Goal: Information Seeking & Learning: Learn about a topic

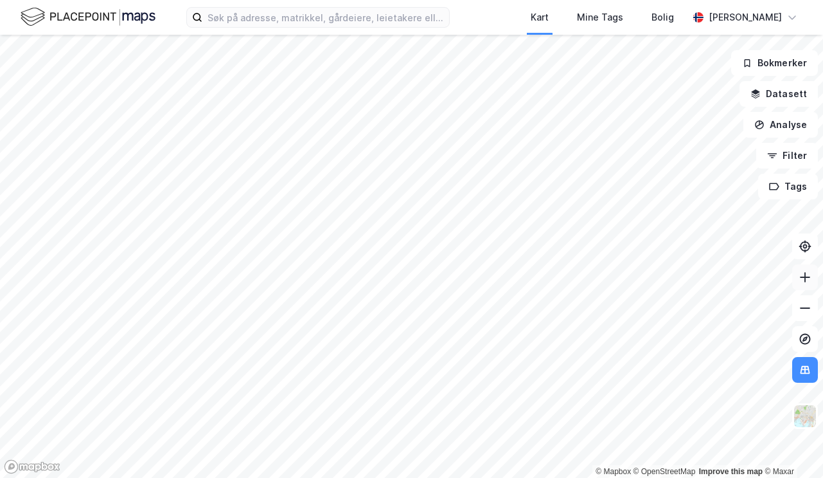
click at [808, 282] on icon at bounding box center [805, 277] width 13 height 13
click at [804, 282] on icon at bounding box center [805, 277] width 13 height 13
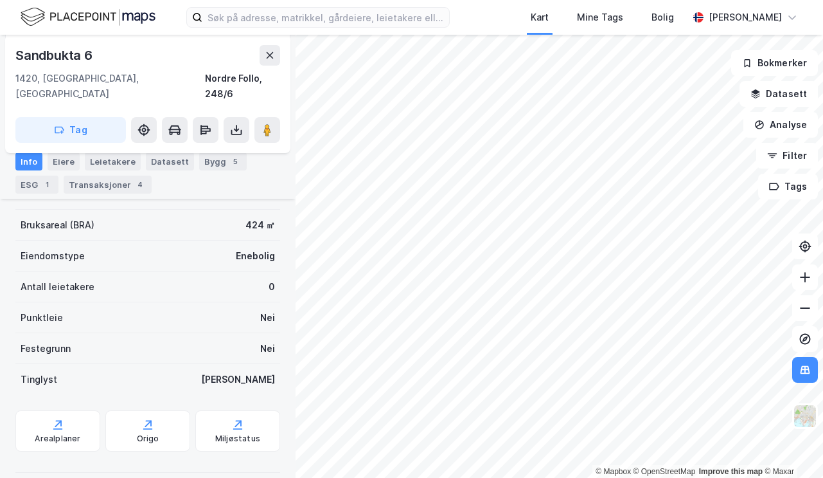
scroll to position [155, 0]
click at [93, 188] on div "Transaksjoner 4" at bounding box center [108, 184] width 88 height 18
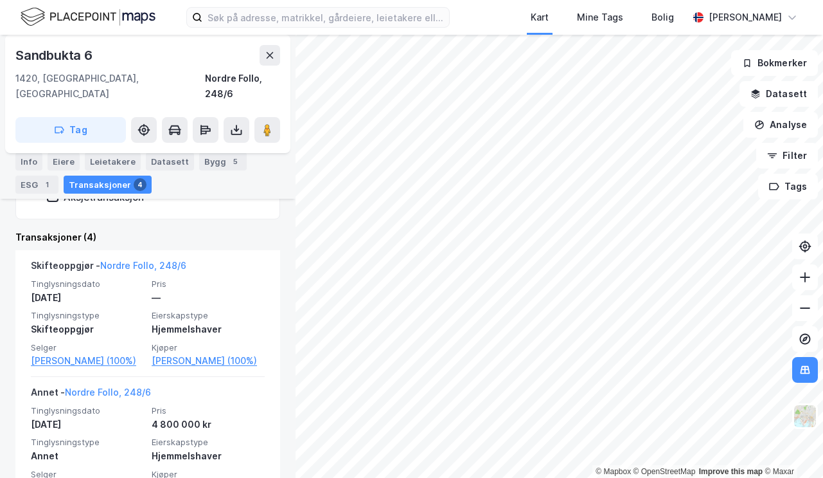
scroll to position [280, 0]
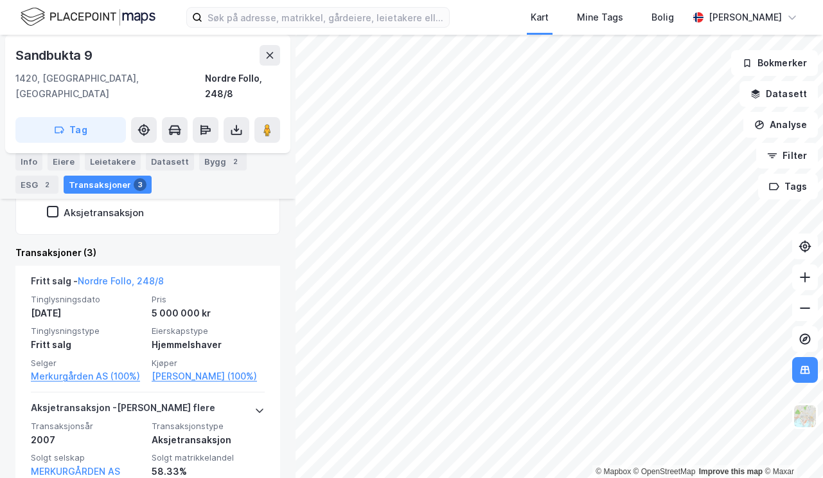
scroll to position [265, 0]
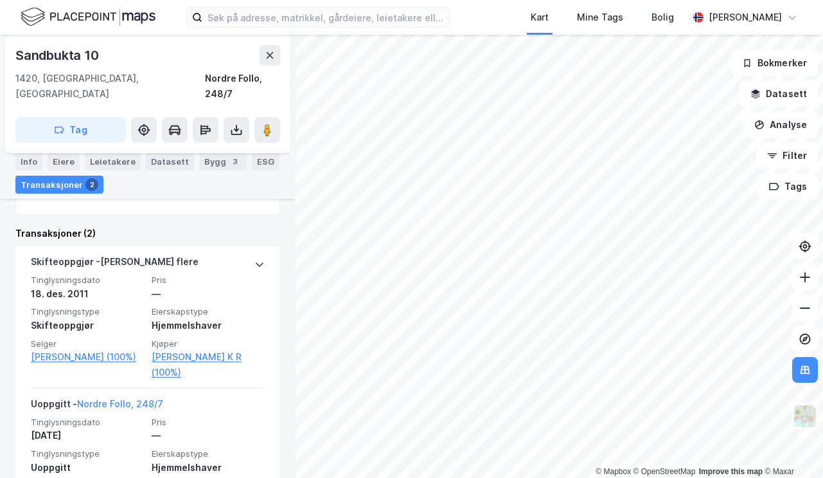
scroll to position [277, 0]
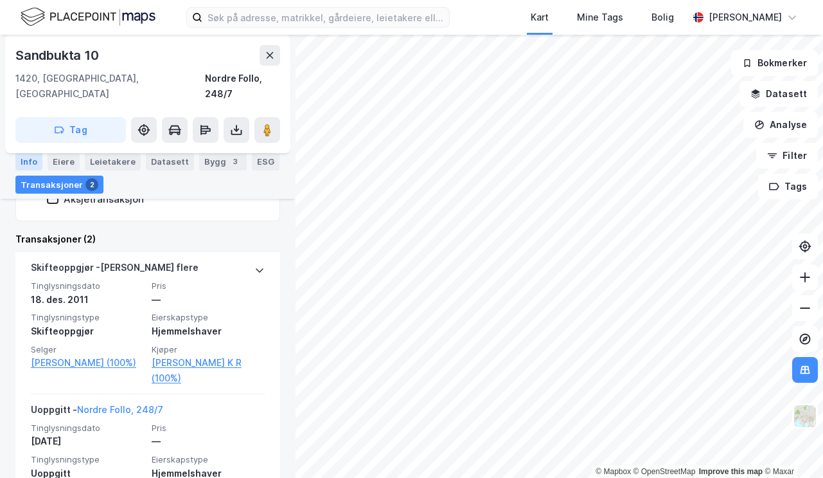
click at [30, 161] on div "Info" at bounding box center [28, 161] width 27 height 18
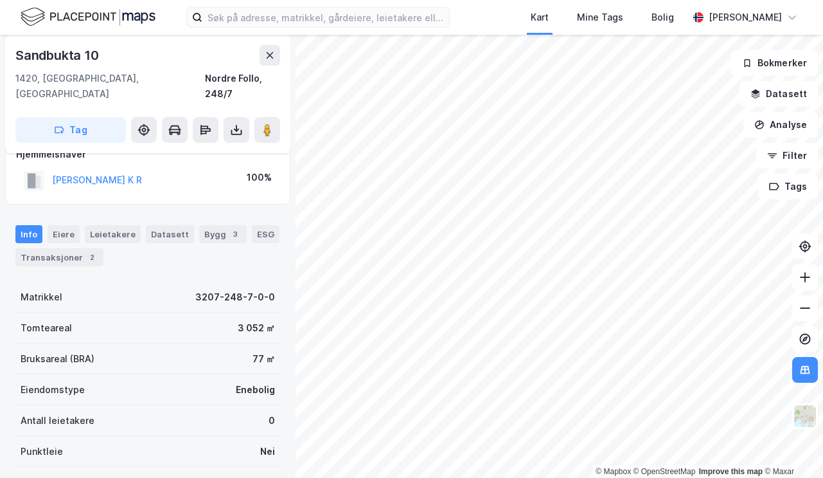
scroll to position [22, 0]
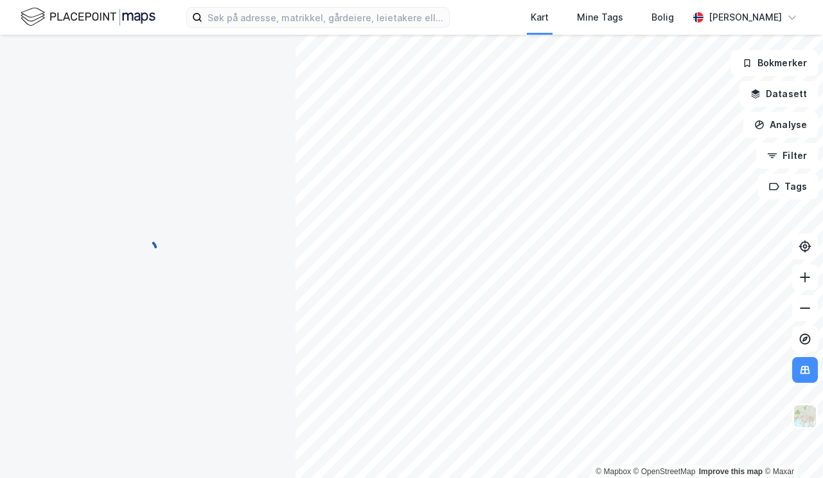
scroll to position [22, 0]
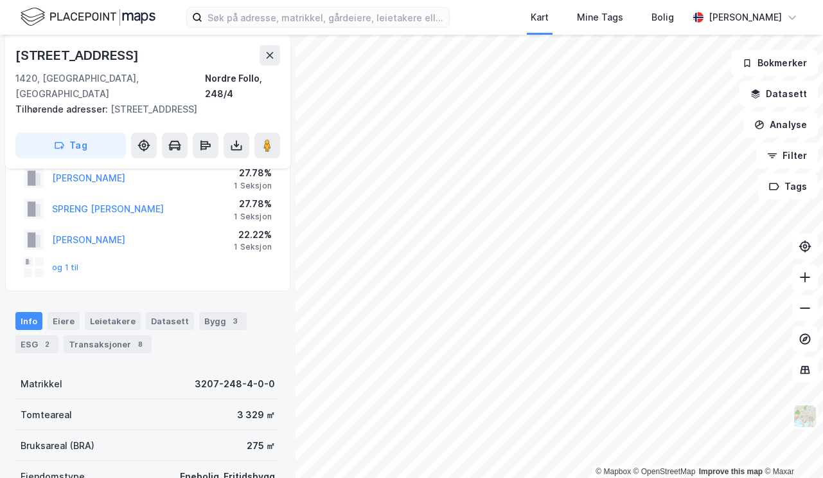
scroll to position [51, 0]
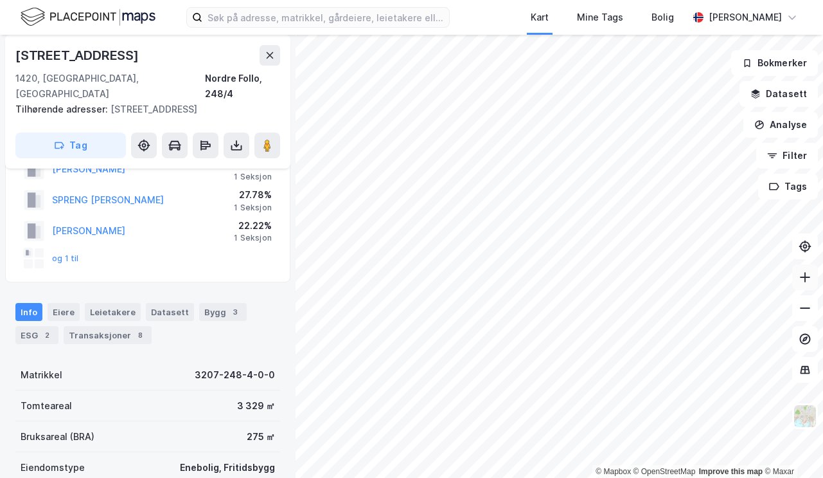
click at [806, 281] on icon at bounding box center [805, 277] width 13 height 13
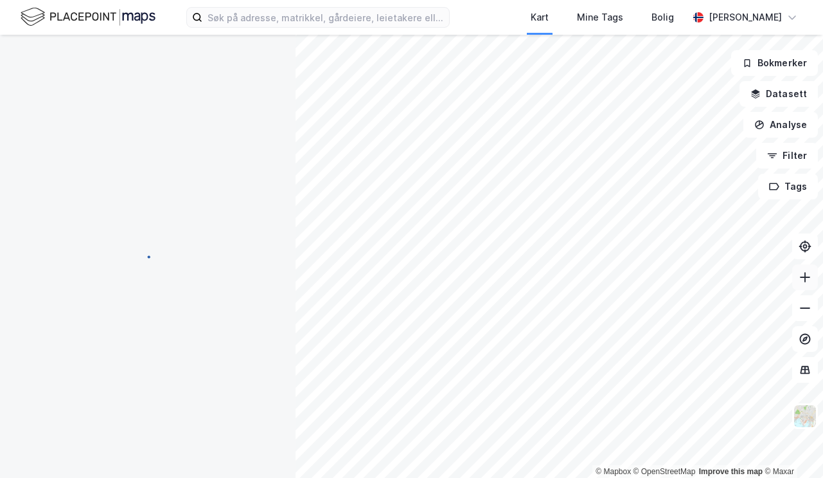
scroll to position [51, 0]
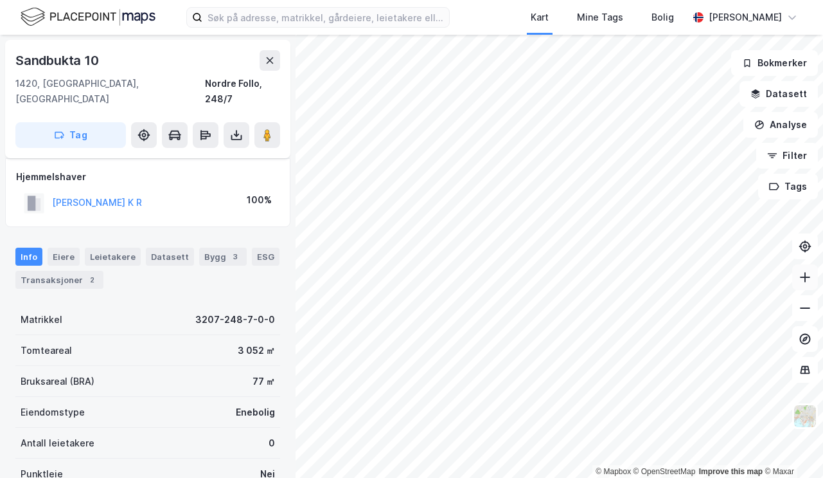
scroll to position [51, 0]
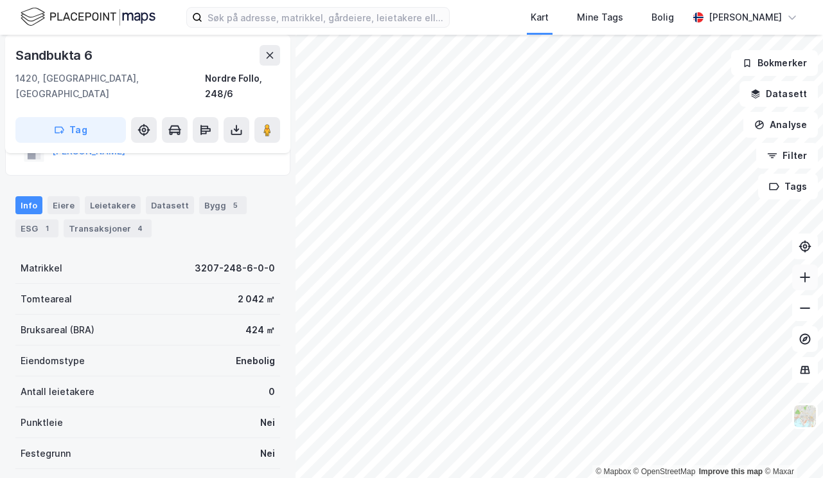
click at [805, 280] on icon at bounding box center [805, 277] width 13 height 13
click at [811, 310] on icon at bounding box center [805, 307] width 13 height 13
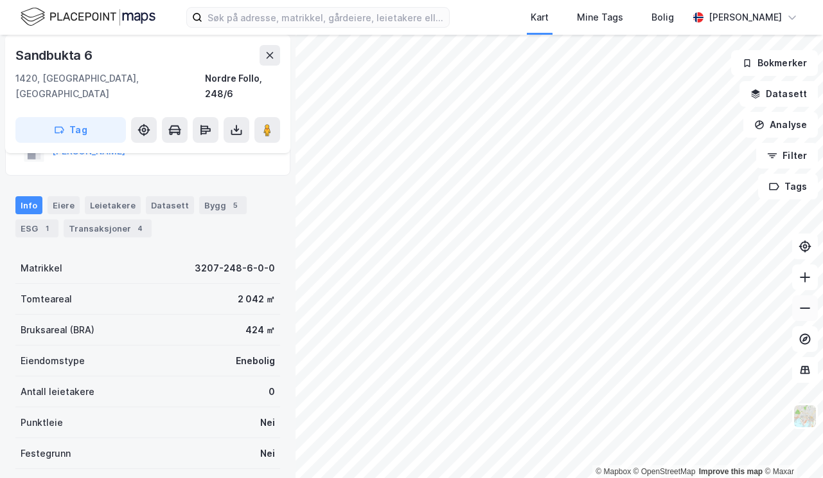
click at [811, 310] on icon at bounding box center [805, 307] width 13 height 13
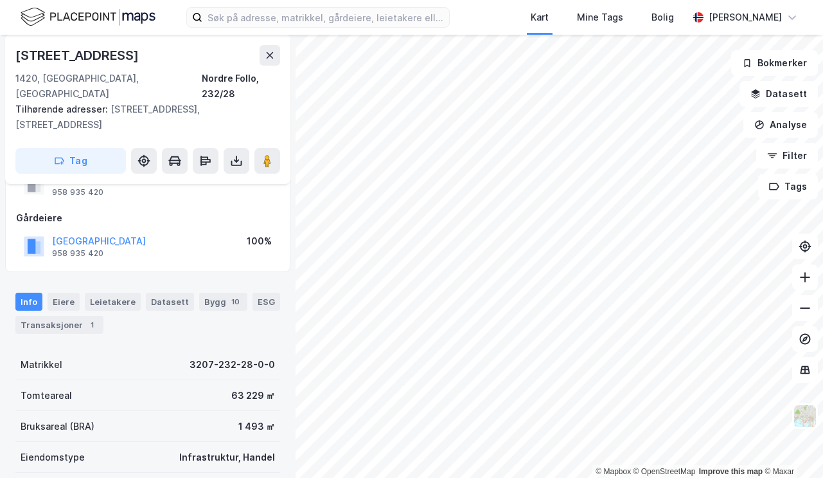
scroll to position [51, 0]
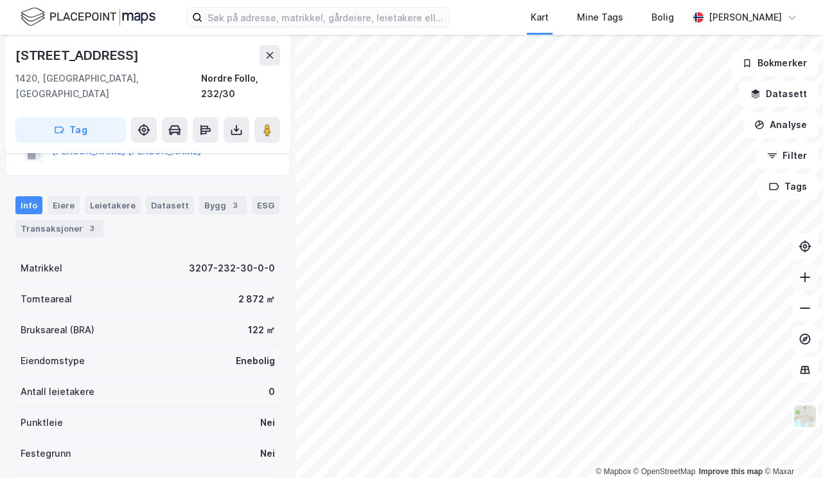
click at [803, 278] on icon at bounding box center [805, 277] width 13 height 13
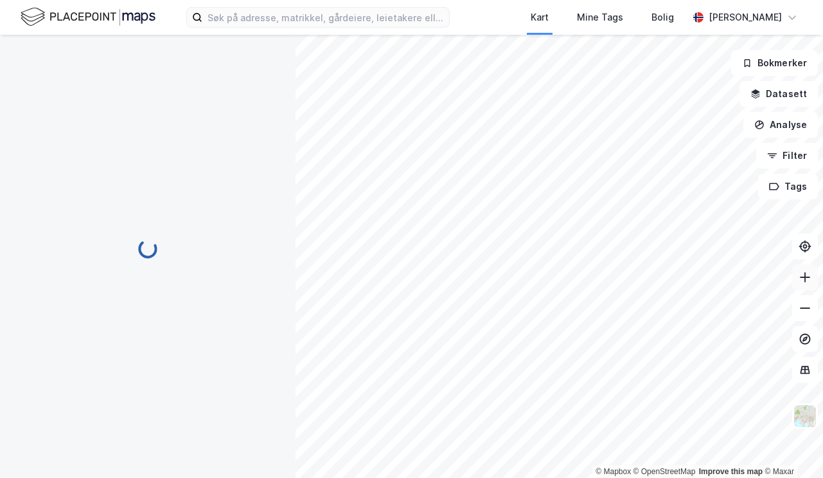
scroll to position [51, 0]
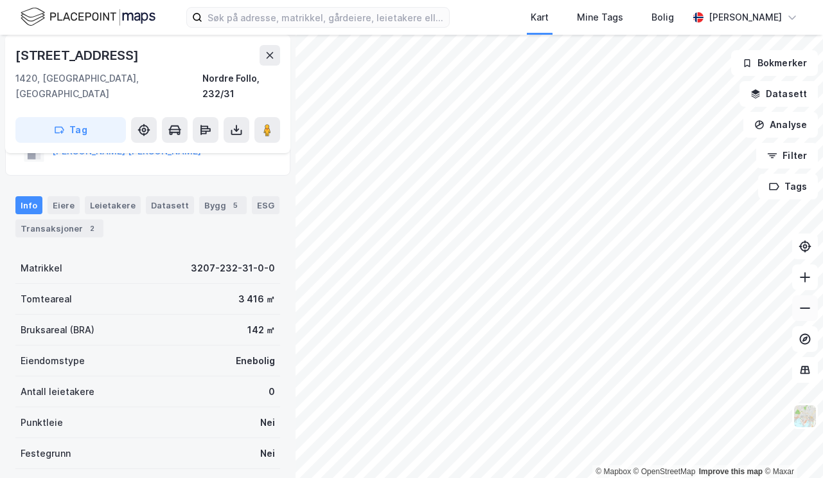
click at [798, 312] on button at bounding box center [806, 308] width 26 height 26
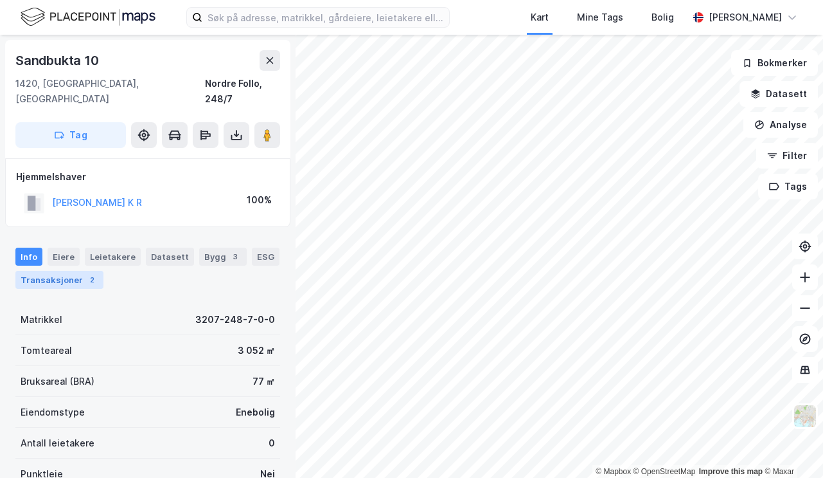
click at [51, 271] on div "Transaksjoner 2" at bounding box center [59, 280] width 88 height 18
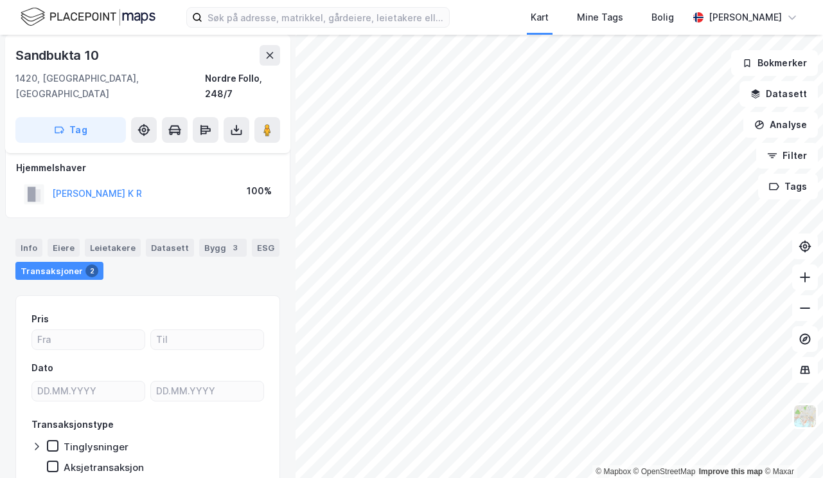
scroll to position [5, 0]
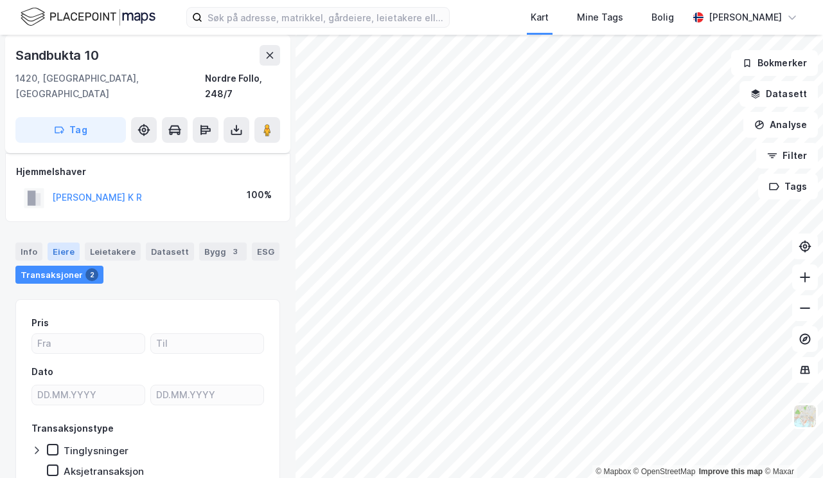
click at [64, 242] on div "Eiere" at bounding box center [64, 251] width 32 height 18
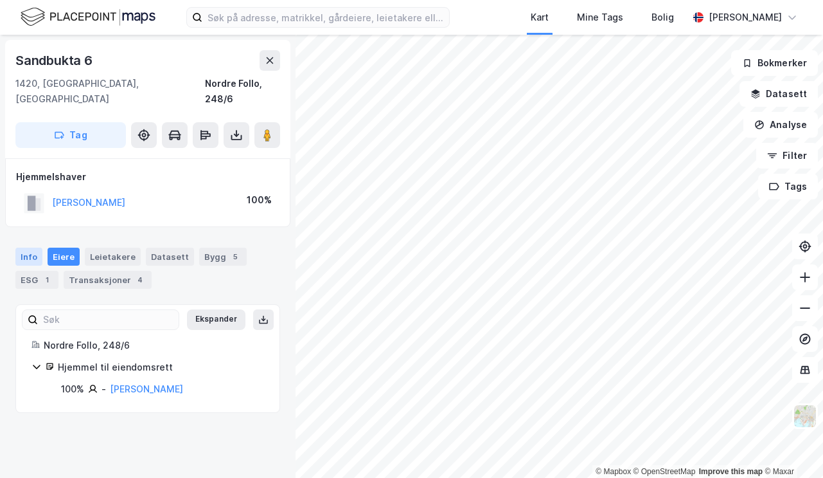
click at [27, 247] on div "Info" at bounding box center [28, 256] width 27 height 18
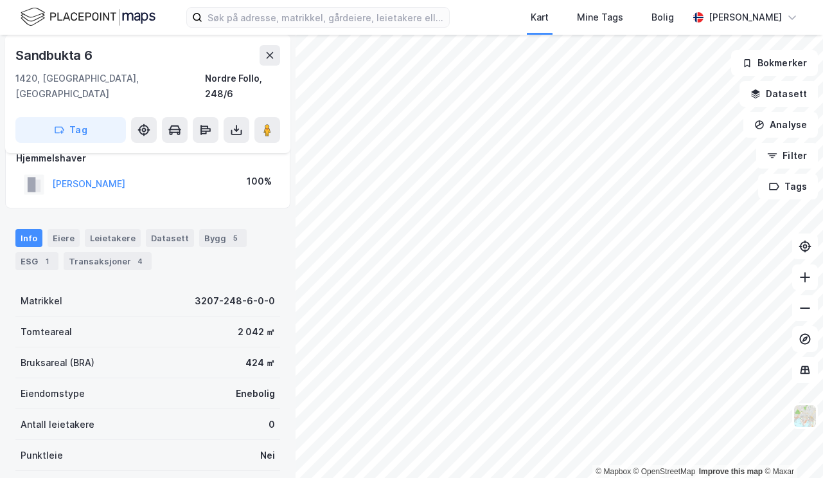
scroll to position [17, 0]
click at [34, 253] on div "ESG 1" at bounding box center [36, 262] width 43 height 18
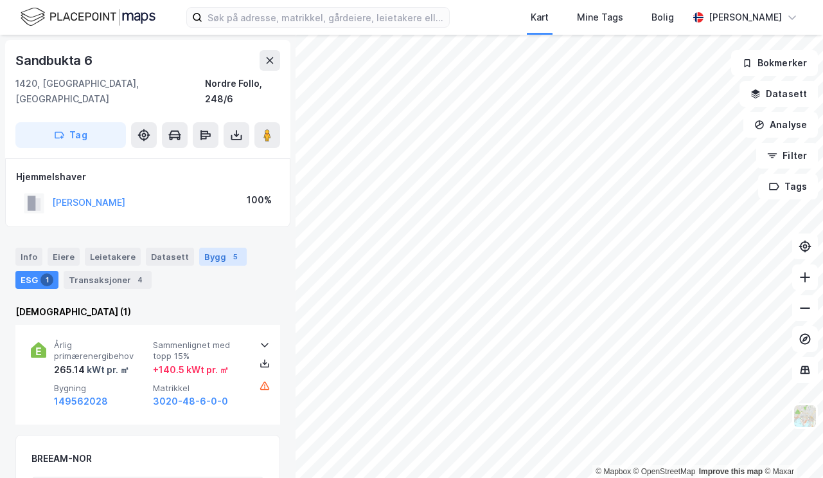
click at [214, 247] on div "Bygg 5" at bounding box center [223, 256] width 48 height 18
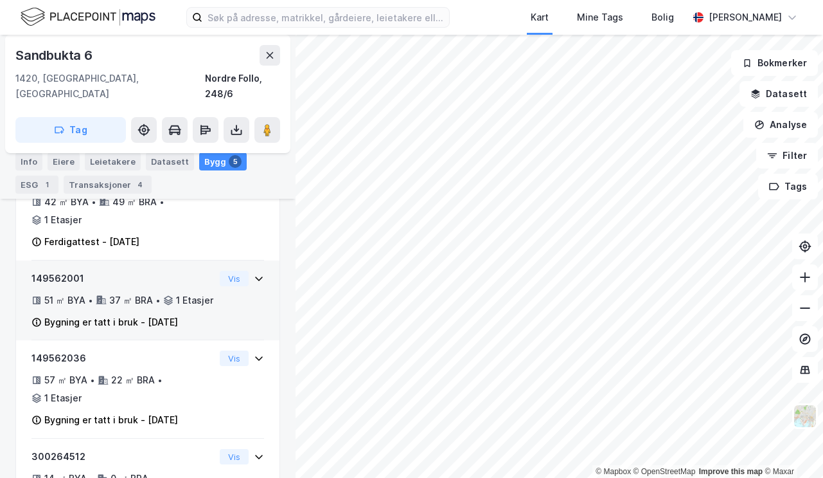
scroll to position [338, 0]
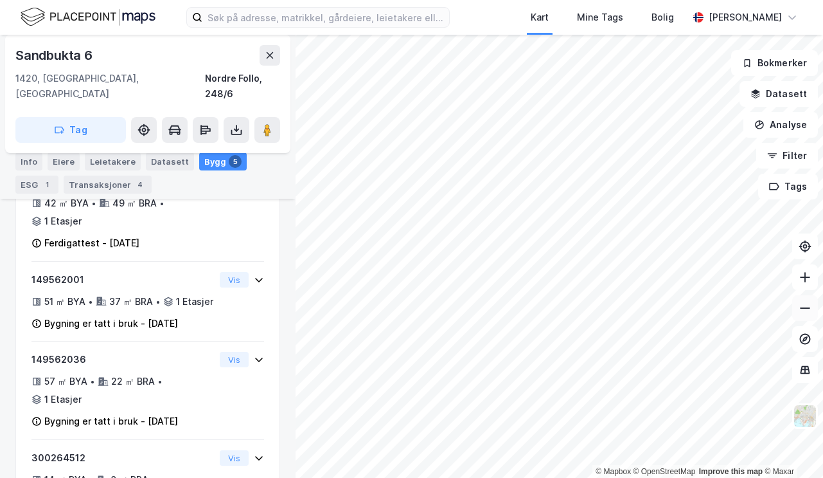
click at [807, 314] on icon at bounding box center [805, 307] width 13 height 13
click at [804, 276] on icon at bounding box center [805, 276] width 10 height 1
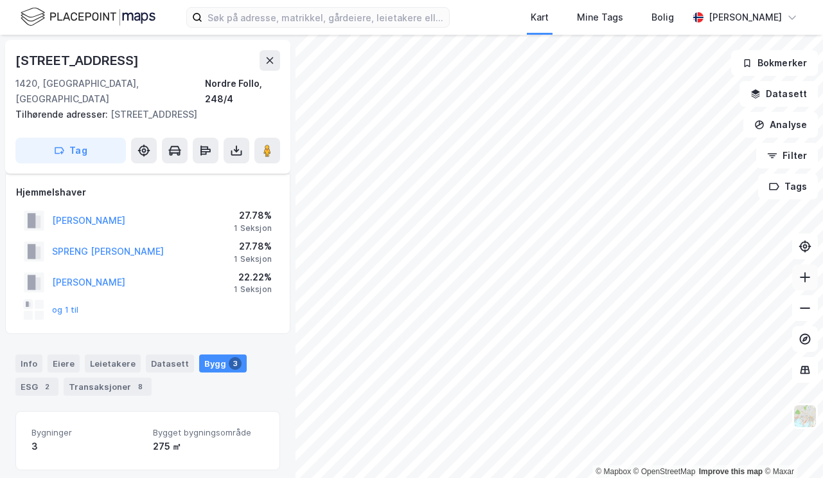
scroll to position [321, 0]
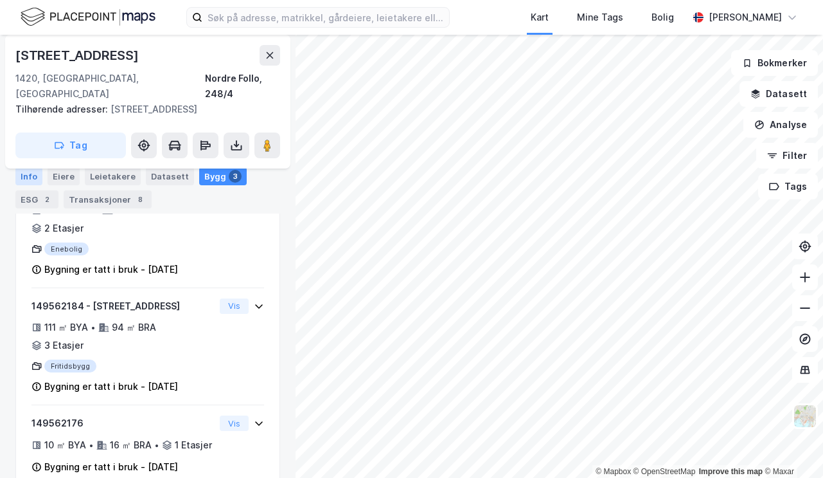
click at [29, 177] on div "Info" at bounding box center [28, 176] width 27 height 18
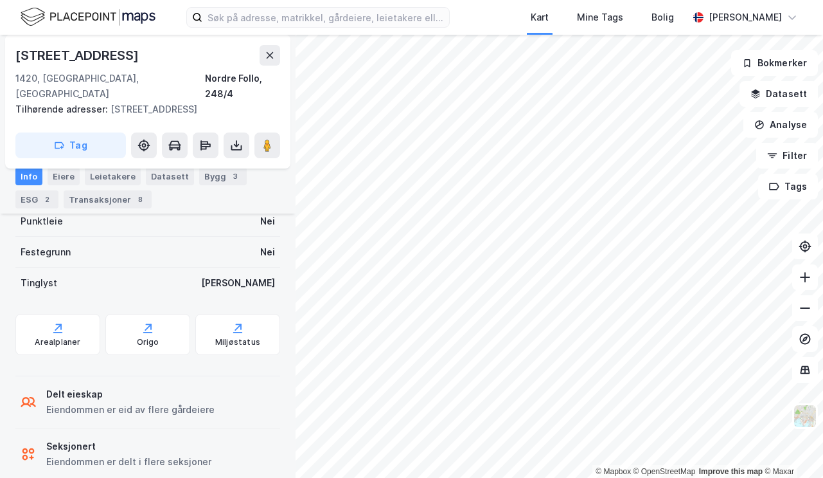
scroll to position [359, 0]
click at [24, 177] on div "Info" at bounding box center [28, 176] width 27 height 18
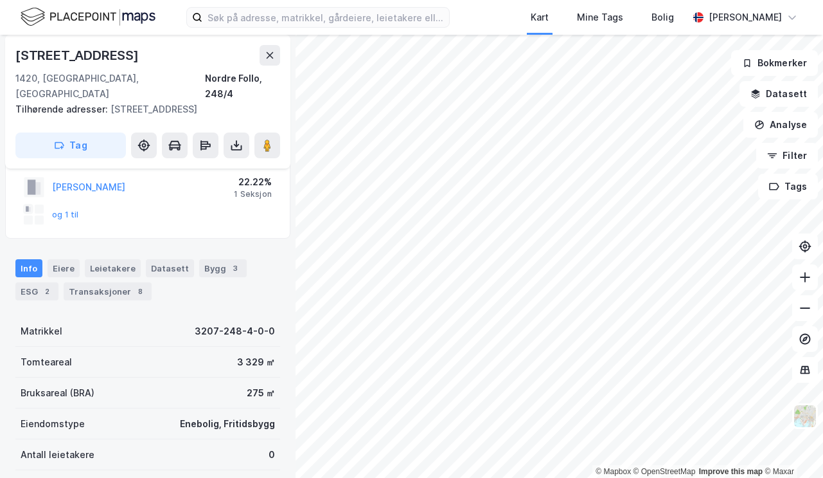
scroll to position [94, 0]
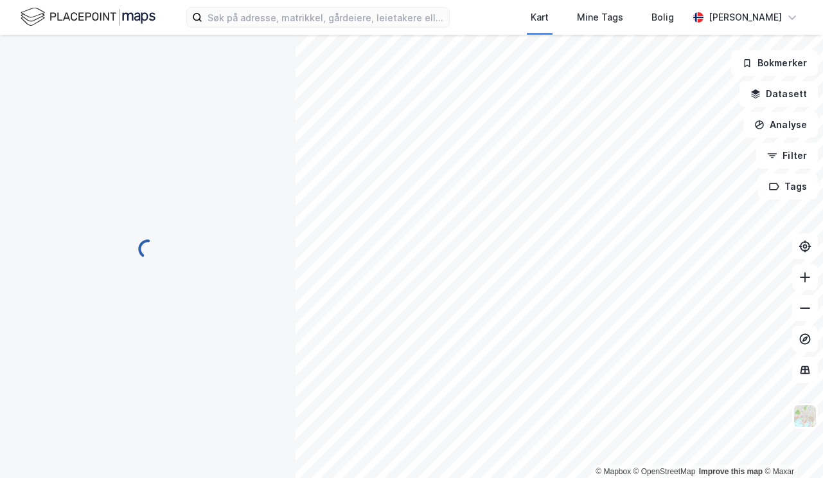
scroll to position [94, 0]
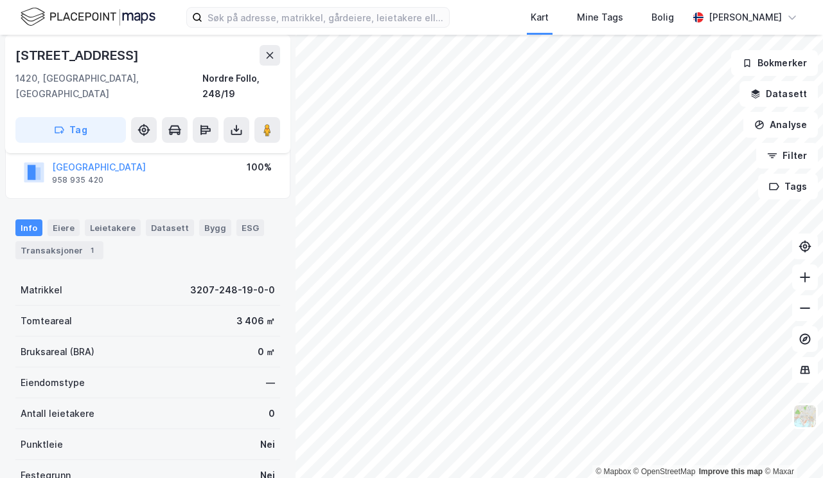
scroll to position [94, 0]
click at [66, 219] on div "Eiere" at bounding box center [64, 227] width 32 height 17
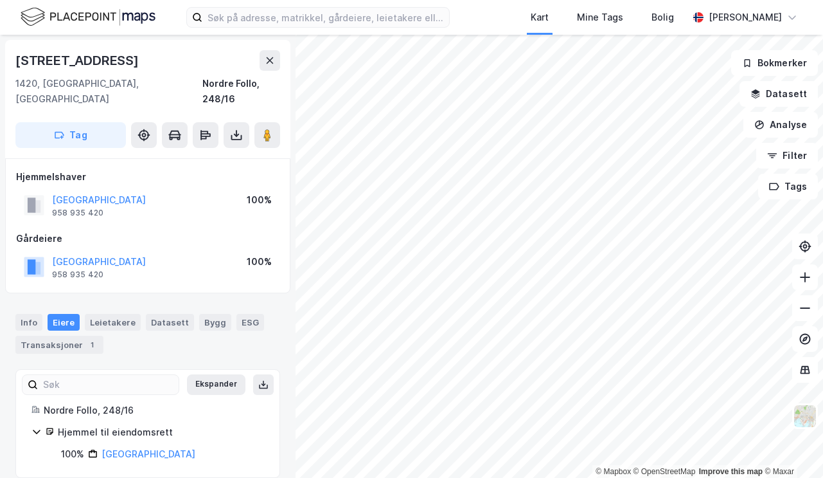
click at [445, 477] on html "Kart Mine Tags Bolig [PERSON_NAME] © Mapbox © OpenStreetMap Improve this map © …" at bounding box center [411, 239] width 823 height 478
click at [504, 477] on html "Kart Mine Tags Bolig [PERSON_NAME] © Mapbox © OpenStreetMap Improve this map © …" at bounding box center [411, 239] width 823 height 478
click at [486, 477] on html "Kart Mine Tags Bolig [PERSON_NAME] © Mapbox © OpenStreetMap Improve this map © …" at bounding box center [411, 239] width 823 height 478
click at [802, 281] on icon at bounding box center [805, 277] width 13 height 13
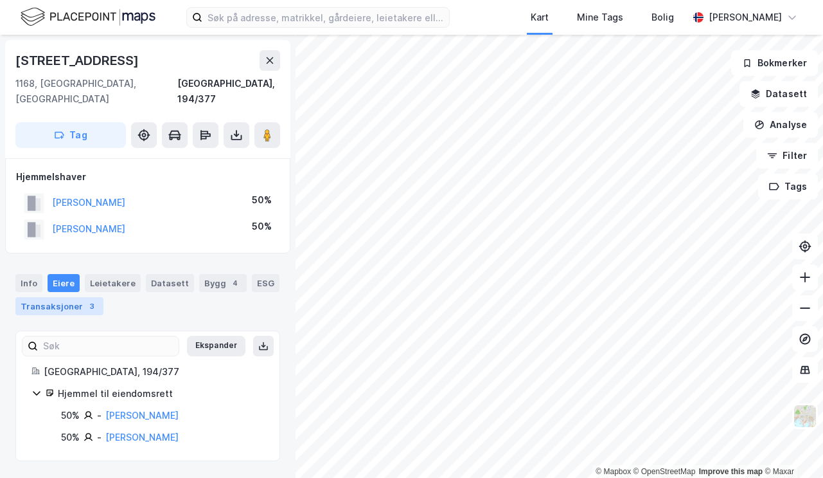
click at [56, 297] on div "Transaksjoner 3" at bounding box center [59, 306] width 88 height 18
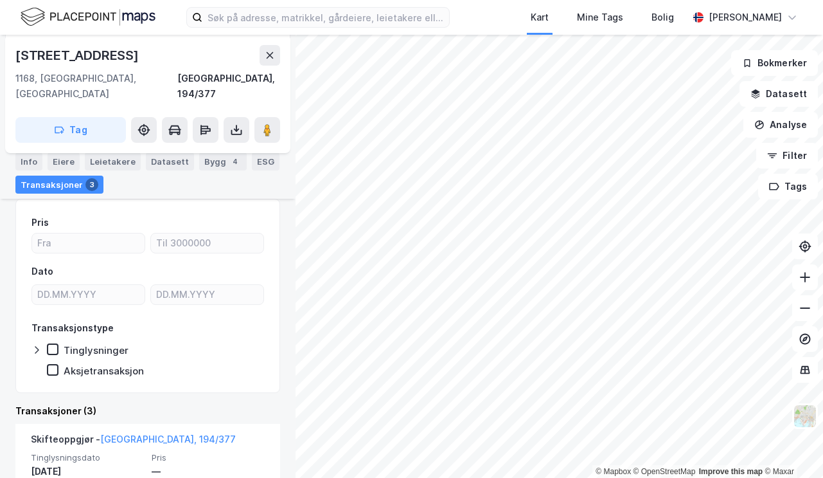
scroll to position [128, 0]
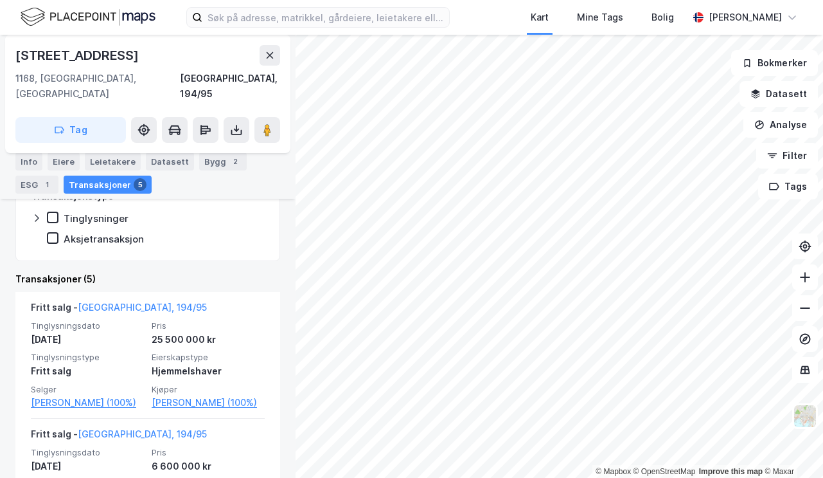
scroll to position [238, 0]
click at [804, 307] on icon at bounding box center [805, 307] width 13 height 13
click at [805, 283] on button at bounding box center [806, 277] width 26 height 26
